Goal: Information Seeking & Learning: Learn about a topic

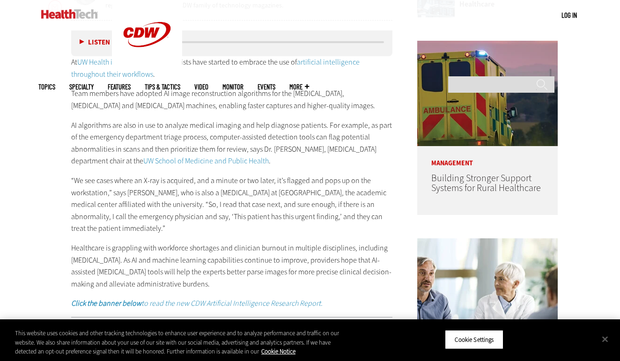
scroll to position [475, 0]
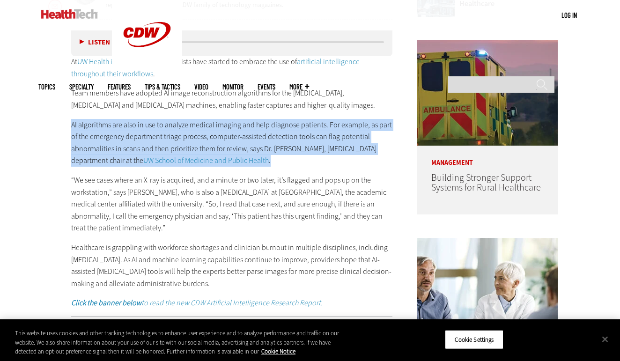
drag, startPoint x: 70, startPoint y: 124, endPoint x: 244, endPoint y: 162, distance: 178.4
click at [249, 143] on p "AI algorithms are also in use to analyze medical imaging and help diagnose pati…" at bounding box center [231, 143] width 321 height 48
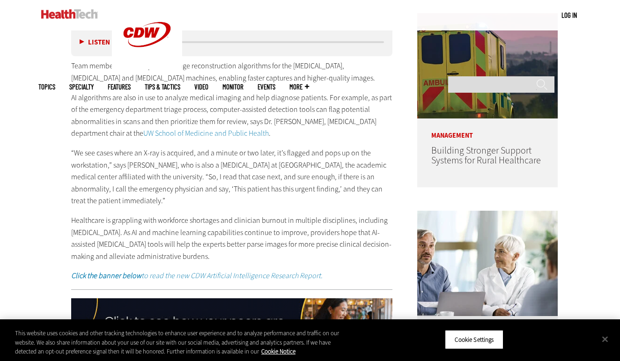
scroll to position [502, 0]
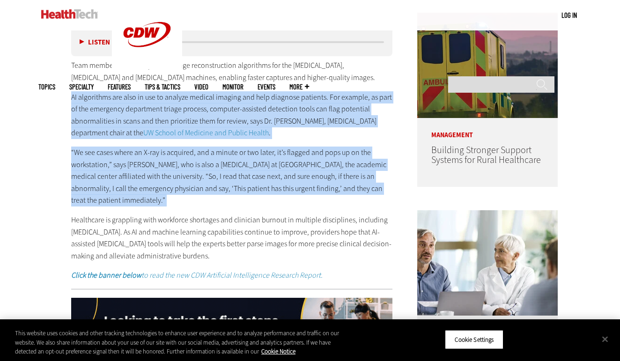
drag, startPoint x: 73, startPoint y: 97, endPoint x: 158, endPoint y: 204, distance: 136.7
click at [158, 204] on div "At [GEOGRAPHIC_DATA] in [US_STATE] , radiologists have started to embrace the u…" at bounding box center [231, 155] width 321 height 254
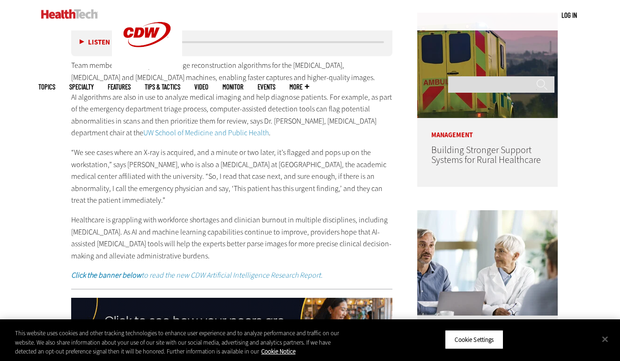
click at [158, 204] on div "At [GEOGRAPHIC_DATA] in [US_STATE] , radiologists have started to embrace the u…" at bounding box center [231, 155] width 321 height 254
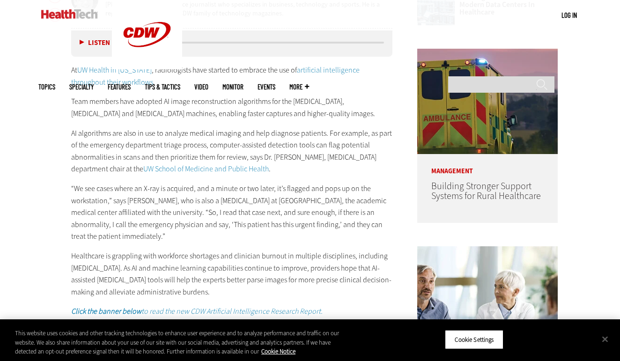
scroll to position [448, 0]
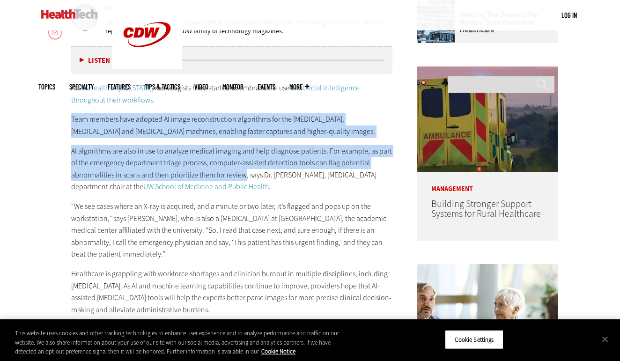
drag, startPoint x: 73, startPoint y: 122, endPoint x: 244, endPoint y: 173, distance: 178.8
click at [244, 173] on div "At [GEOGRAPHIC_DATA] in [US_STATE] , radiologists have started to embrace the u…" at bounding box center [231, 209] width 321 height 254
click at [245, 154] on p "AI algorithms are also in use to analyze medical imaging and help diagnose pati…" at bounding box center [231, 169] width 321 height 48
drag, startPoint x: 70, startPoint y: 117, endPoint x: 245, endPoint y: 172, distance: 183.1
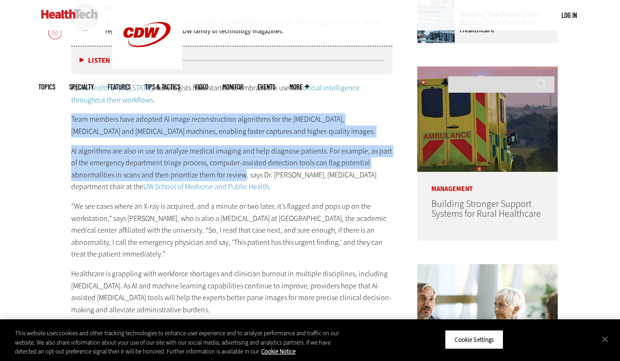
click at [243, 143] on div "At [GEOGRAPHIC_DATA] in [US_STATE] , radiologists have started to embrace the u…" at bounding box center [231, 209] width 321 height 254
drag, startPoint x: 72, startPoint y: 117, endPoint x: 245, endPoint y: 174, distance: 182.1
click at [245, 174] on div "At [GEOGRAPHIC_DATA] in [US_STATE] , radiologists have started to embrace the u…" at bounding box center [231, 209] width 321 height 254
click at [237, 158] on p "AI algorithms are also in use to analyze medical imaging and help diagnose pati…" at bounding box center [231, 169] width 321 height 48
drag, startPoint x: 68, startPoint y: 119, endPoint x: 246, endPoint y: 174, distance: 186.0
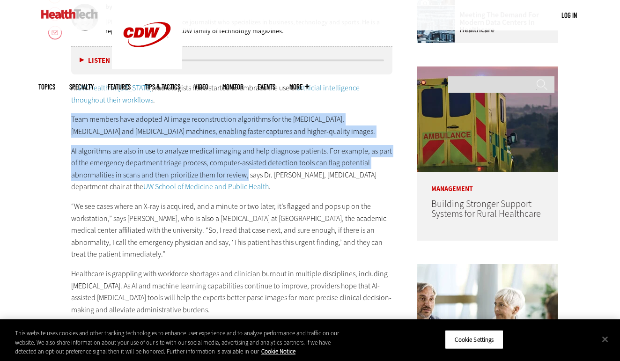
click at [240, 172] on p "AI algorithms are also in use to analyze medical imaging and help diagnose pati…" at bounding box center [231, 169] width 321 height 48
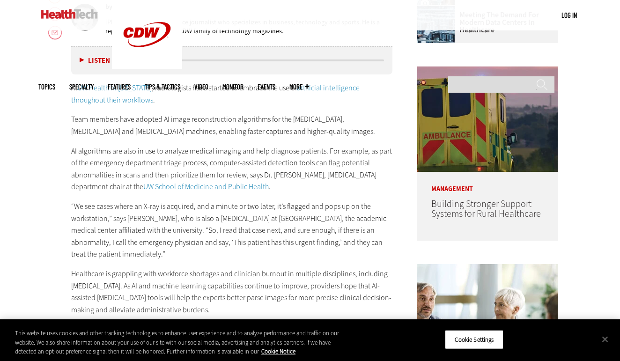
click at [179, 127] on p "Team members have adopted AI image reconstruction algorithms for the [MEDICAL_D…" at bounding box center [231, 125] width 321 height 24
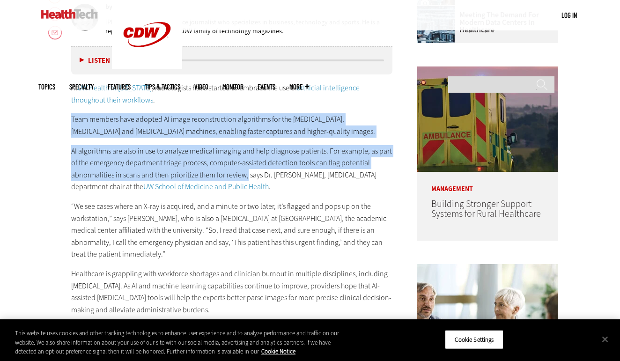
drag, startPoint x: 69, startPoint y: 121, endPoint x: 244, endPoint y: 167, distance: 180.7
copy div "Team members have adopted AI image reconstruction algorithms for the [MEDICAL_D…"
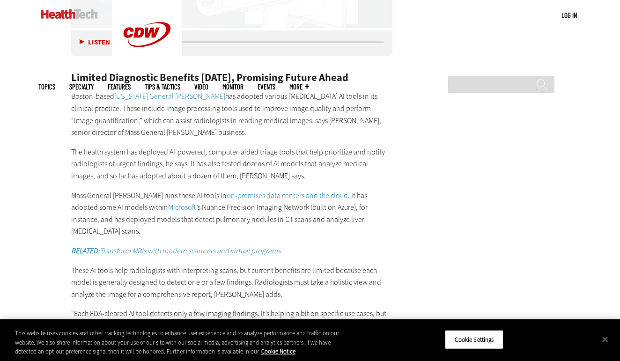
scroll to position [1584, 0]
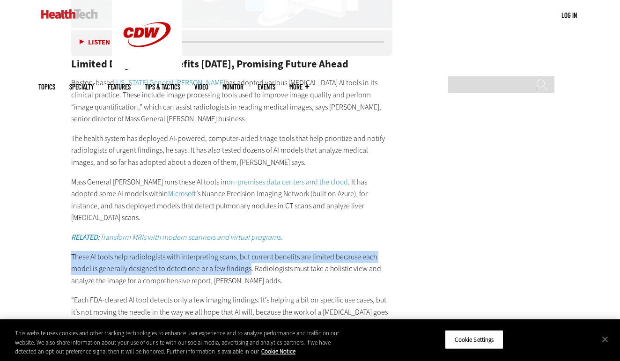
drag, startPoint x: 70, startPoint y: 204, endPoint x: 247, endPoint y: 219, distance: 178.2
click at [248, 219] on article "[DATE] Twitter Facebook LinkedIn Reddit Flipboard Email Artificial Intelligence…" at bounding box center [222, 152] width 340 height 2800
copy p "These AI tools help radiologists with interpreting scans, but current benefits …"
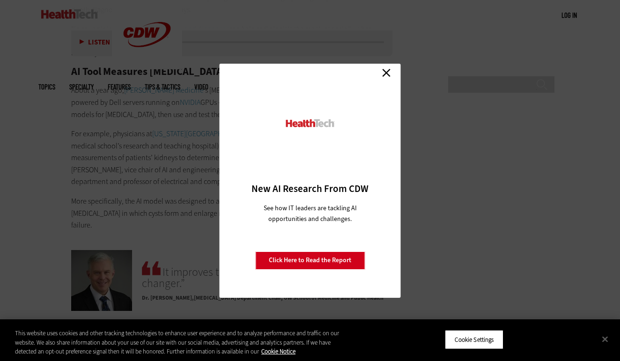
scroll to position [1968, 0]
click at [386, 77] on link "Close" at bounding box center [387, 73] width 14 height 14
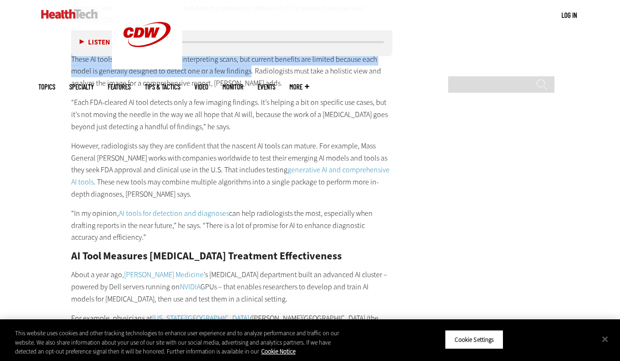
scroll to position [1762, 0]
